Goal: Information Seeking & Learning: Learn about a topic

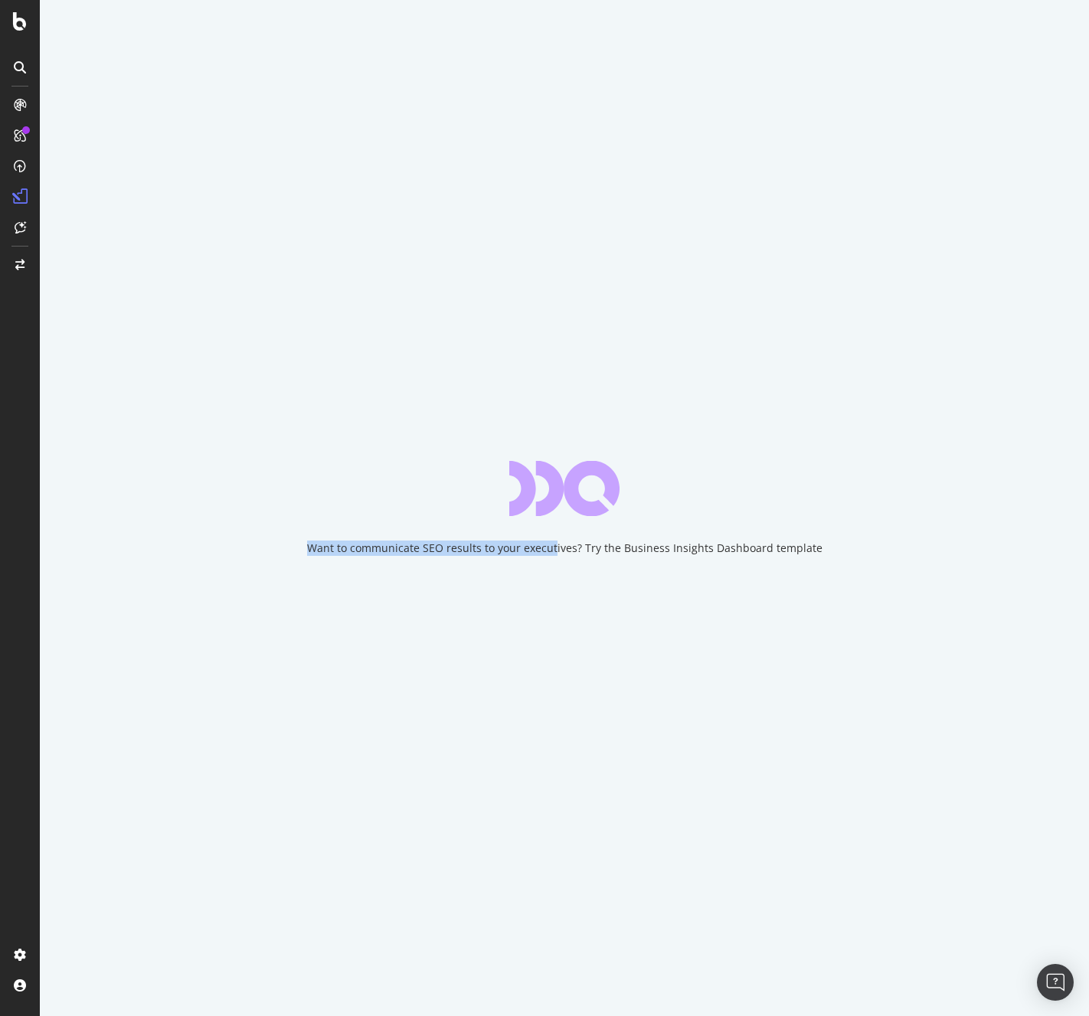
drag, startPoint x: 0, startPoint y: 0, endPoint x: 200, endPoint y: 469, distance: 510.1
click at [200, 469] on div "Want to communicate SEO results to your executives? Try the Business Insights D…" at bounding box center [564, 508] width 1049 height 1016
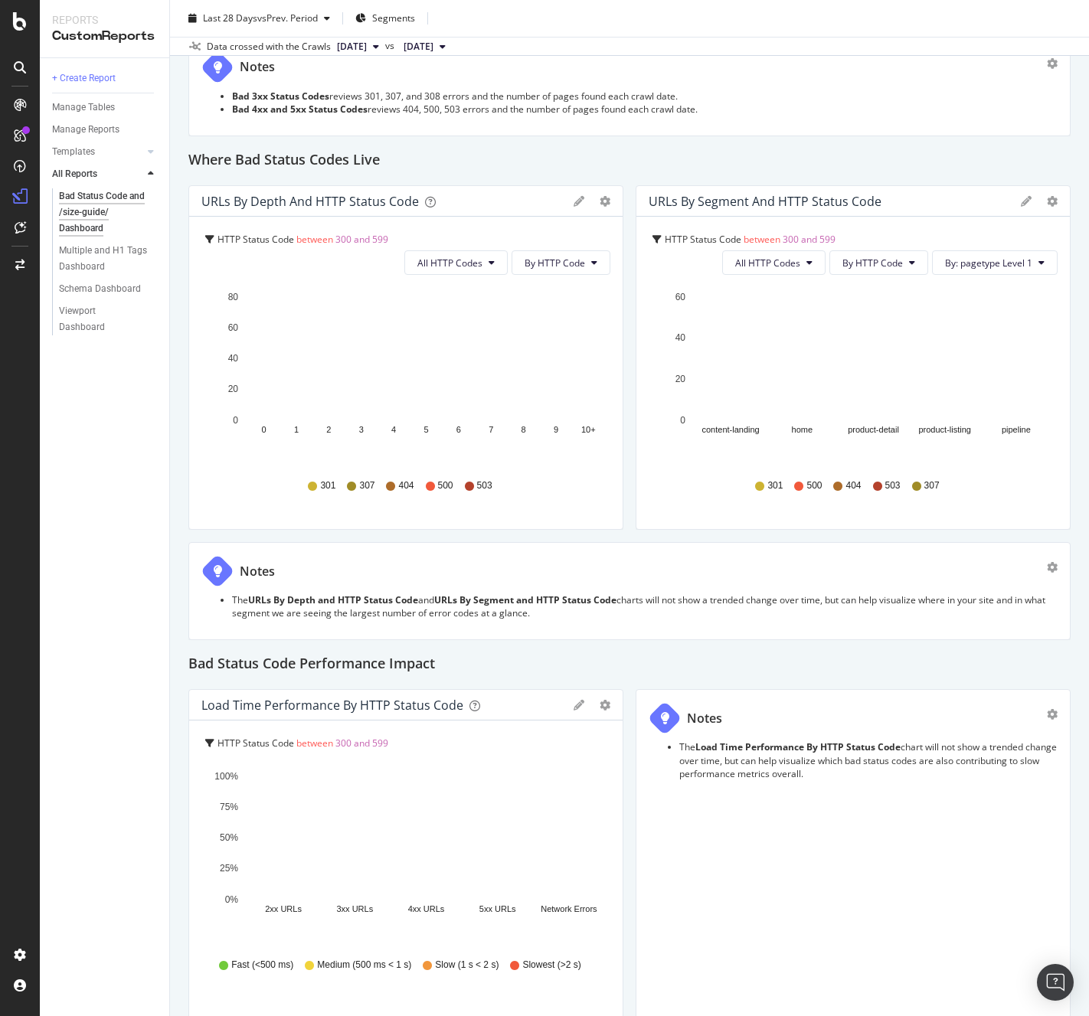
scroll to position [1147, 0]
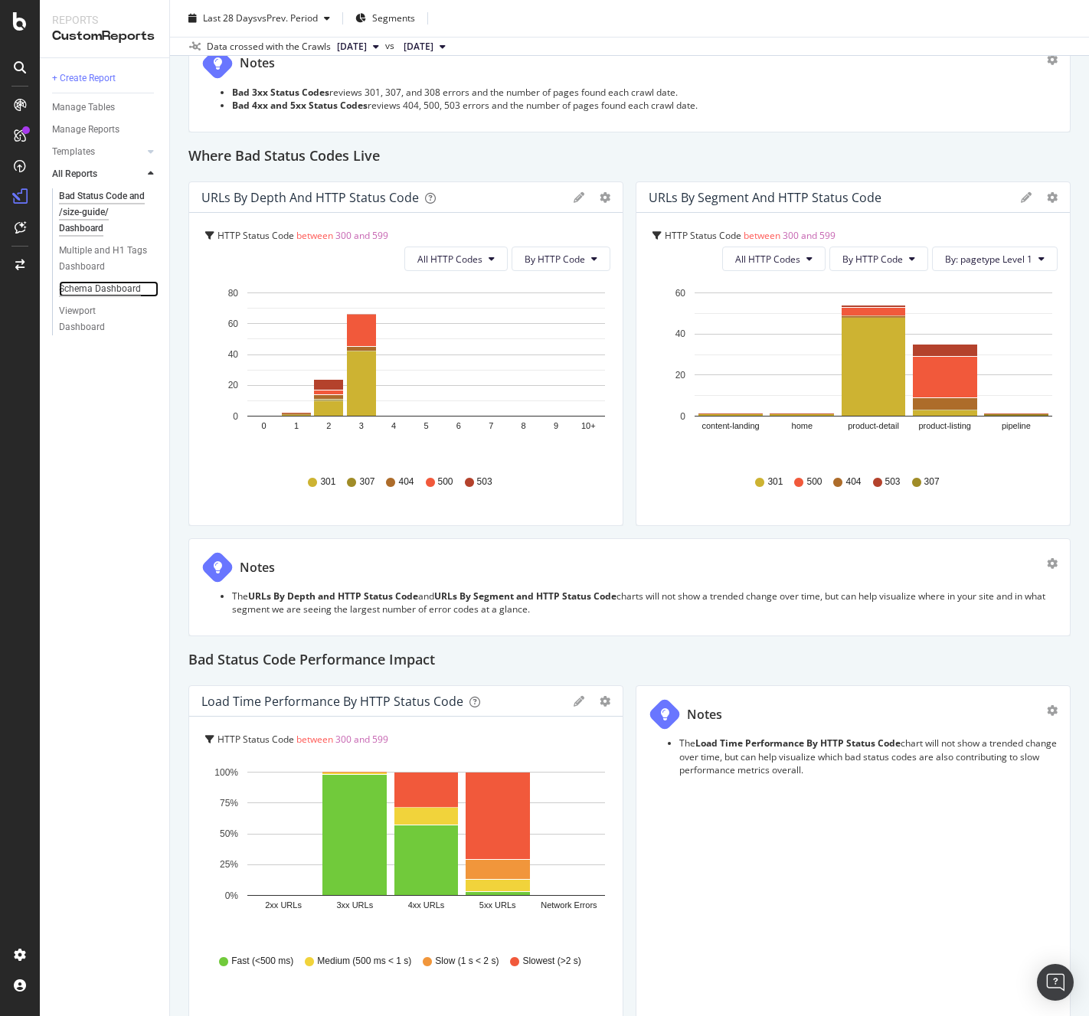
click at [100, 289] on div "Schema Dashboard" at bounding box center [100, 289] width 82 height 16
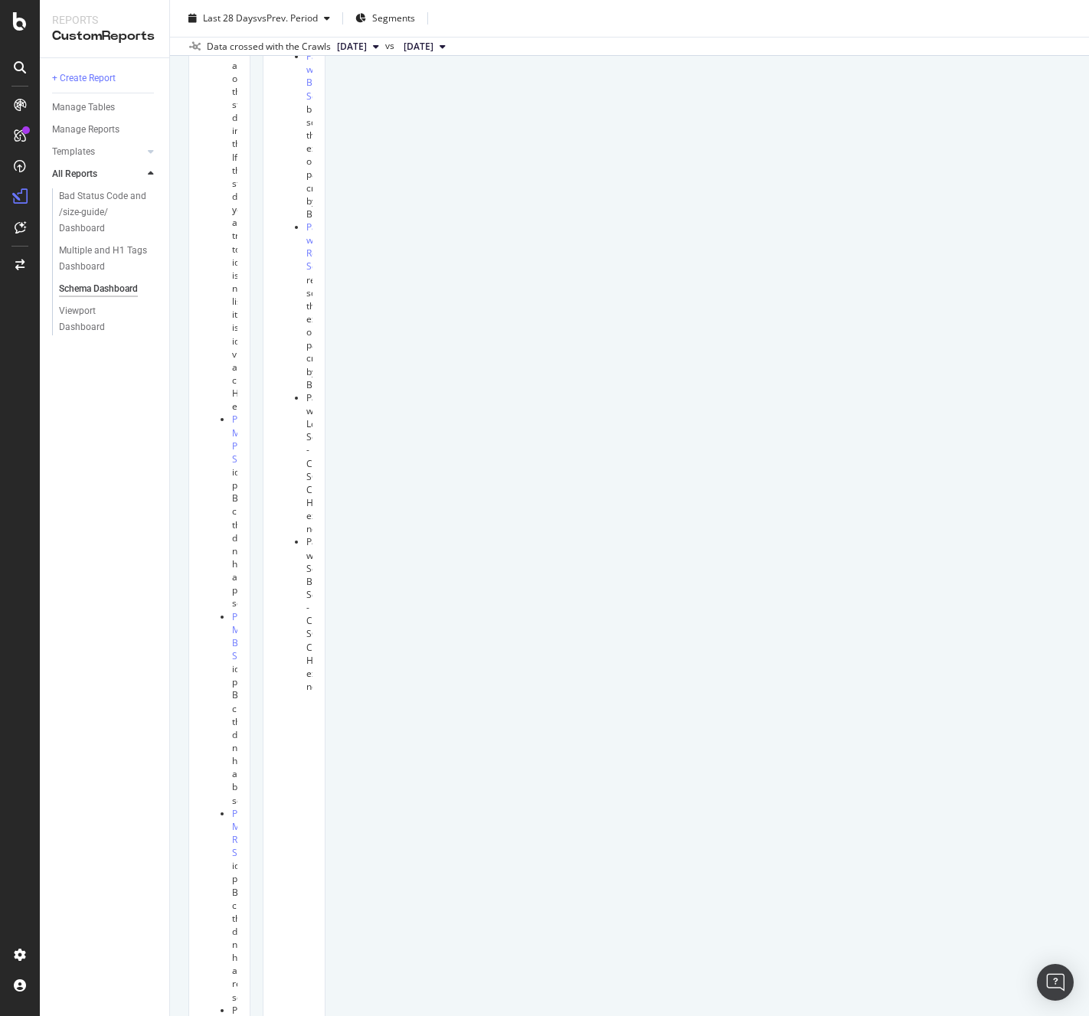
scroll to position [344, 0]
click at [968, 899] on div "Granular Schema Views in Platform In-Platform Reports - Investigative Structure…" at bounding box center [629, 1011] width 882 height 2416
